Goal: Check status

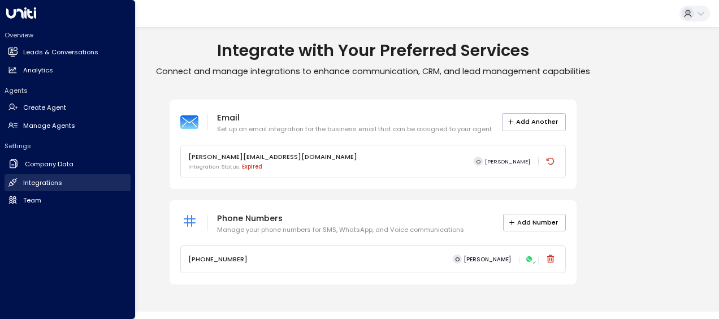
click at [50, 182] on h2 "Integrations" at bounding box center [42, 183] width 39 height 10
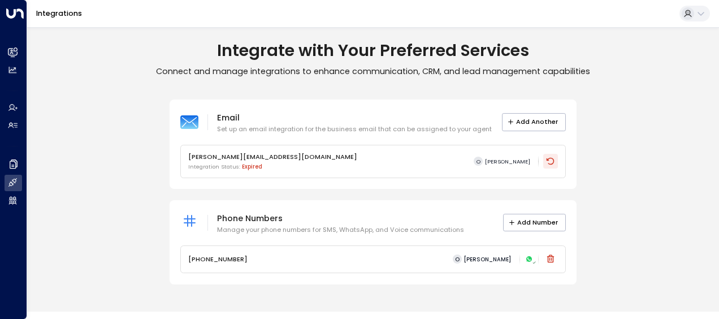
click at [551, 162] on icon at bounding box center [550, 161] width 9 height 9
drag, startPoint x: 265, startPoint y: 163, endPoint x: 231, endPoint y: 163, distance: 34.5
click at [231, 163] on p "Integration Status: expired" at bounding box center [272, 167] width 169 height 8
click at [228, 166] on p "Integration Status: expired" at bounding box center [272, 167] width 169 height 8
click at [551, 163] on icon at bounding box center [550, 161] width 9 height 9
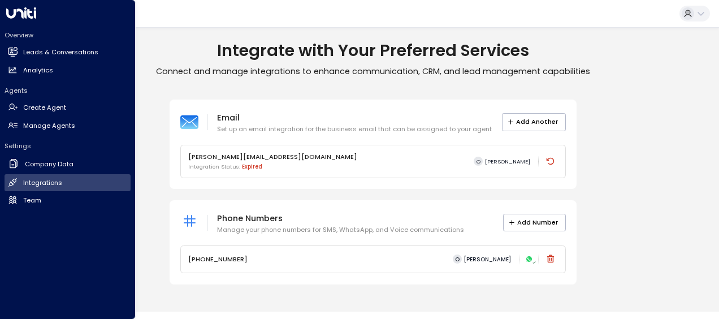
click at [270, 166] on div "[PERSON_NAME][EMAIL_ADDRESS][DOMAIN_NAME] Integration Status: expired O [PERSON…" at bounding box center [373, 162] width 370 height 20
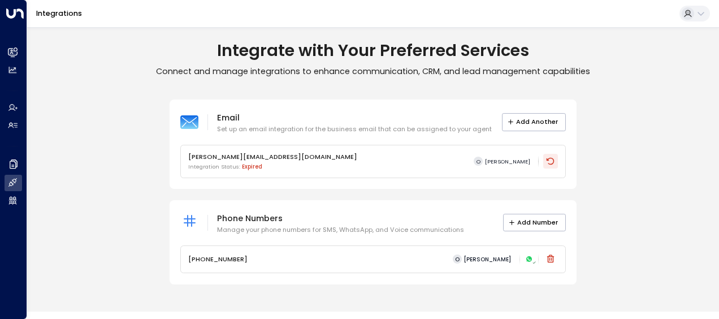
click at [550, 161] on icon at bounding box center [550, 161] width 9 height 9
